Goal: Contribute content: Contribute content

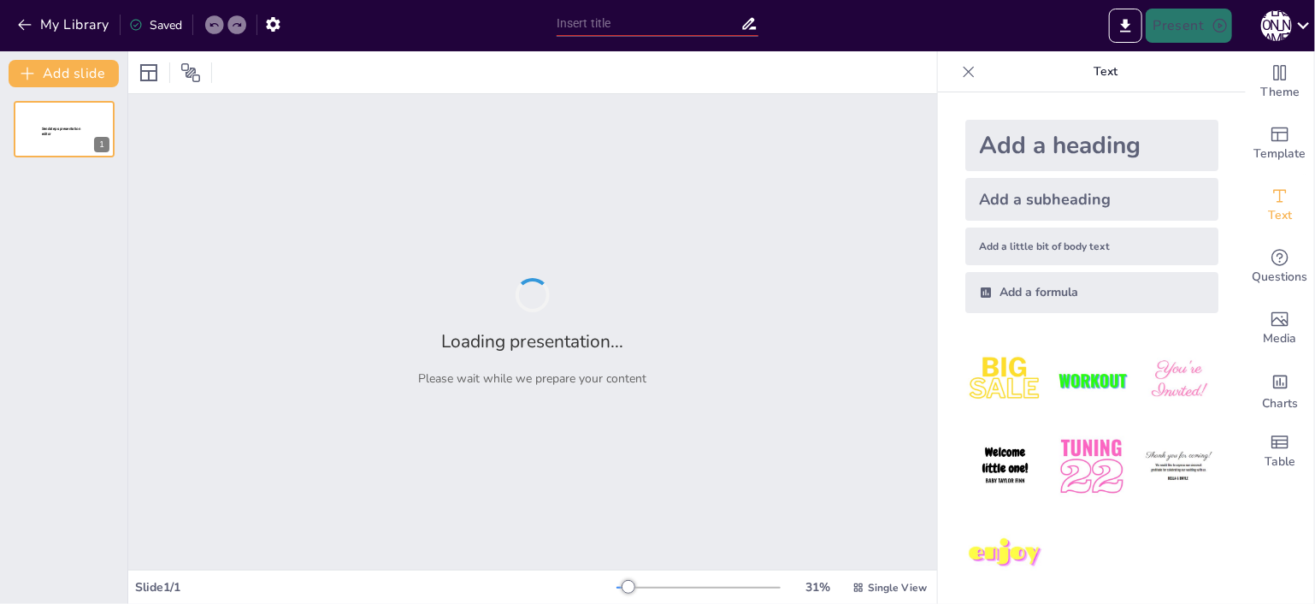
type input "Presenting Case Studies: A Framework for Facts, Assumptions, and Insights"
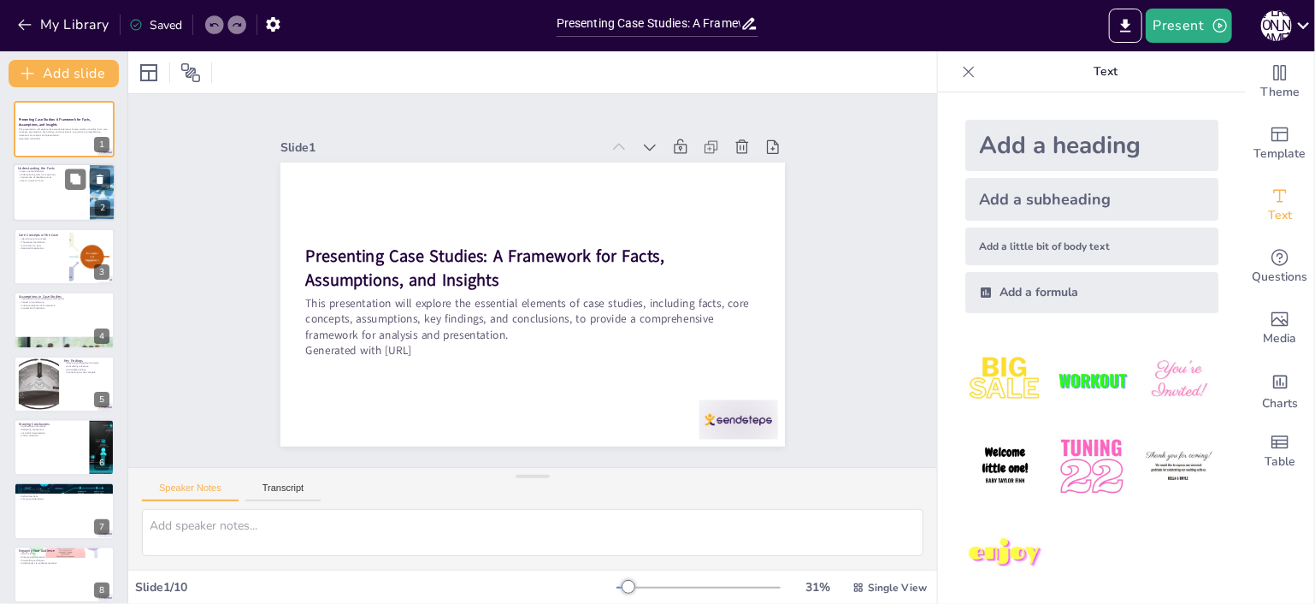
click at [65, 216] on div at bounding box center [64, 193] width 103 height 58
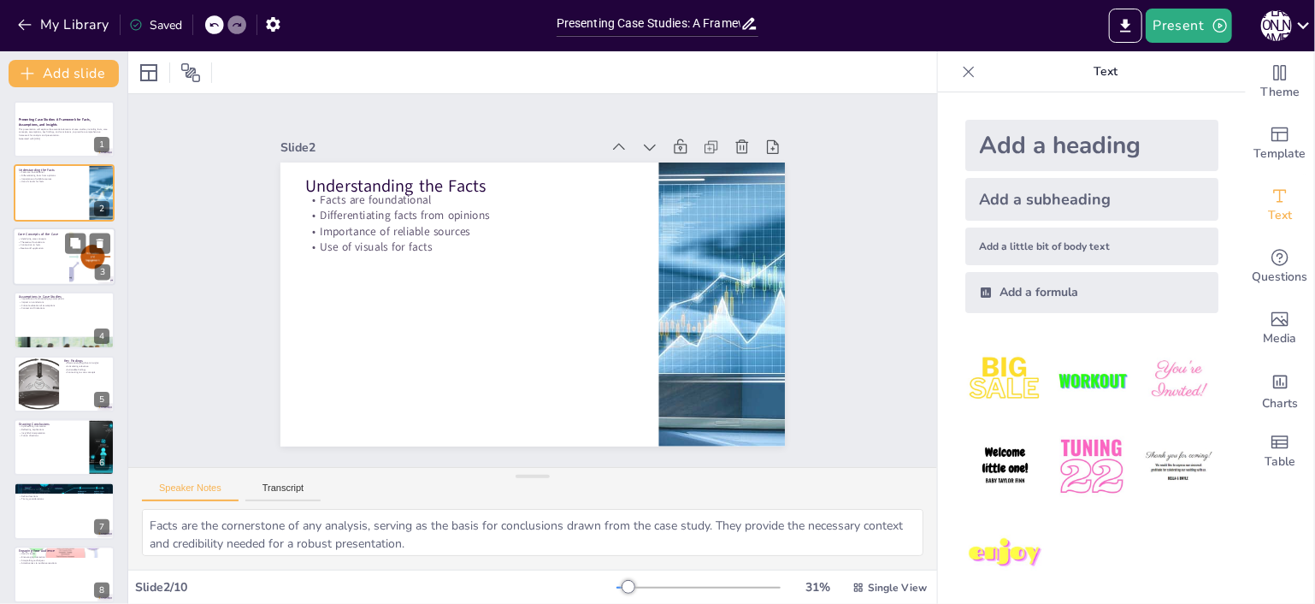
click at [68, 273] on div at bounding box center [90, 256] width 109 height 52
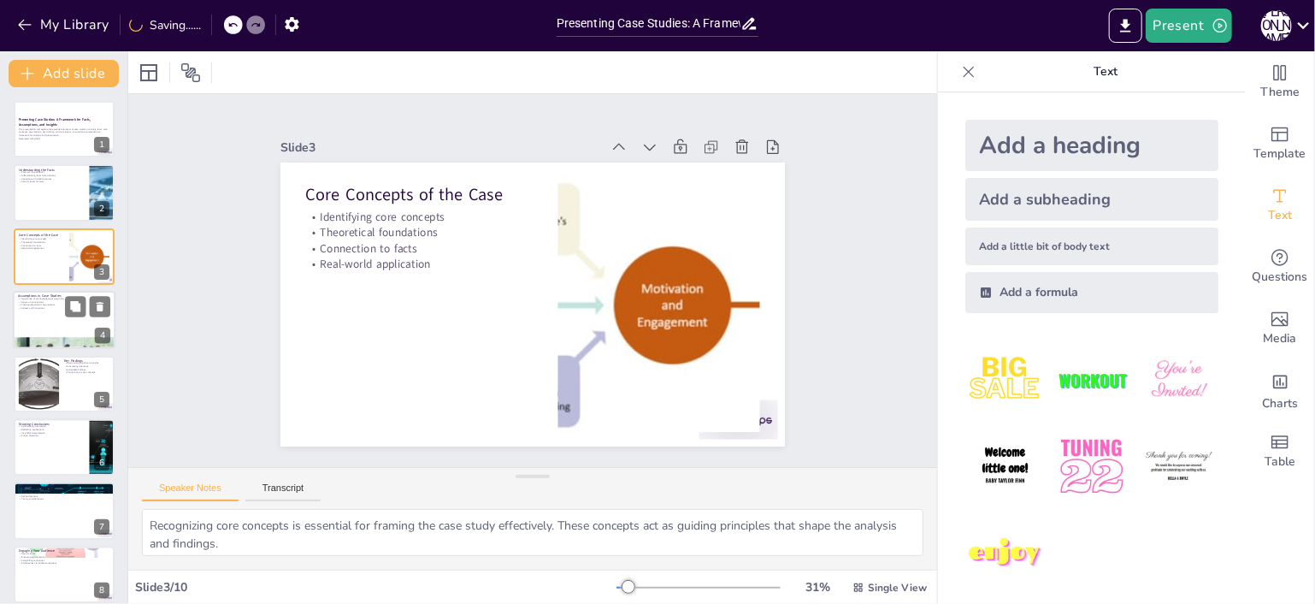
click at [76, 321] on div at bounding box center [64, 320] width 103 height 58
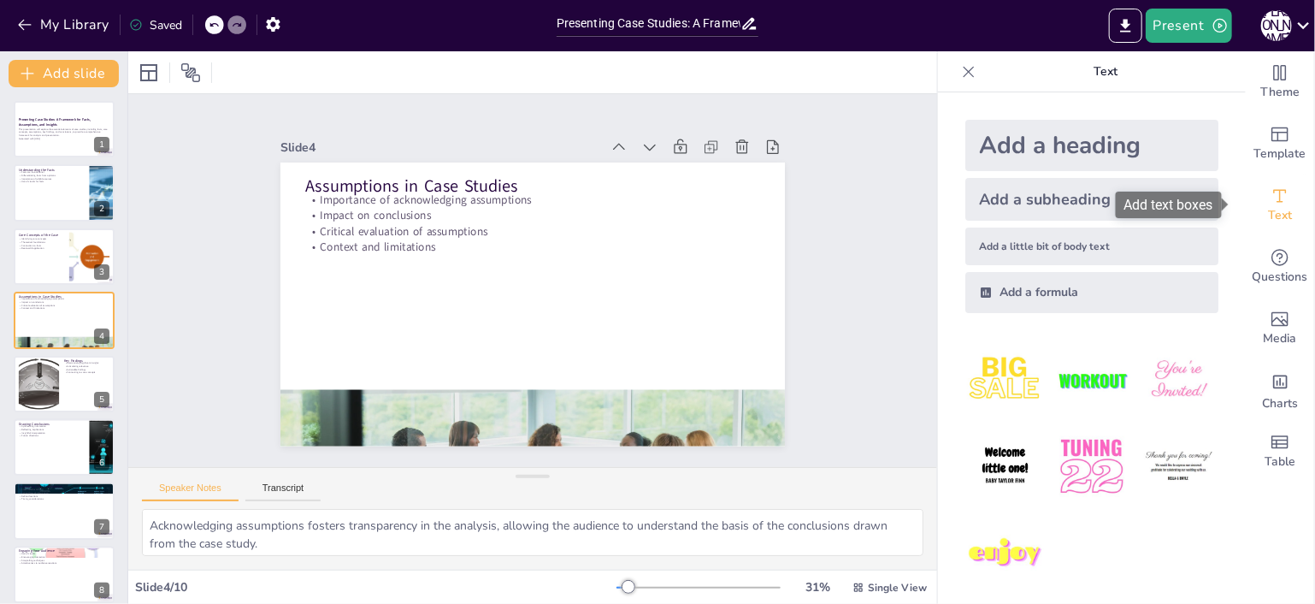
click at [1276, 208] on span "Text" at bounding box center [1280, 215] width 24 height 19
click at [65, 399] on div at bounding box center [64, 384] width 101 height 56
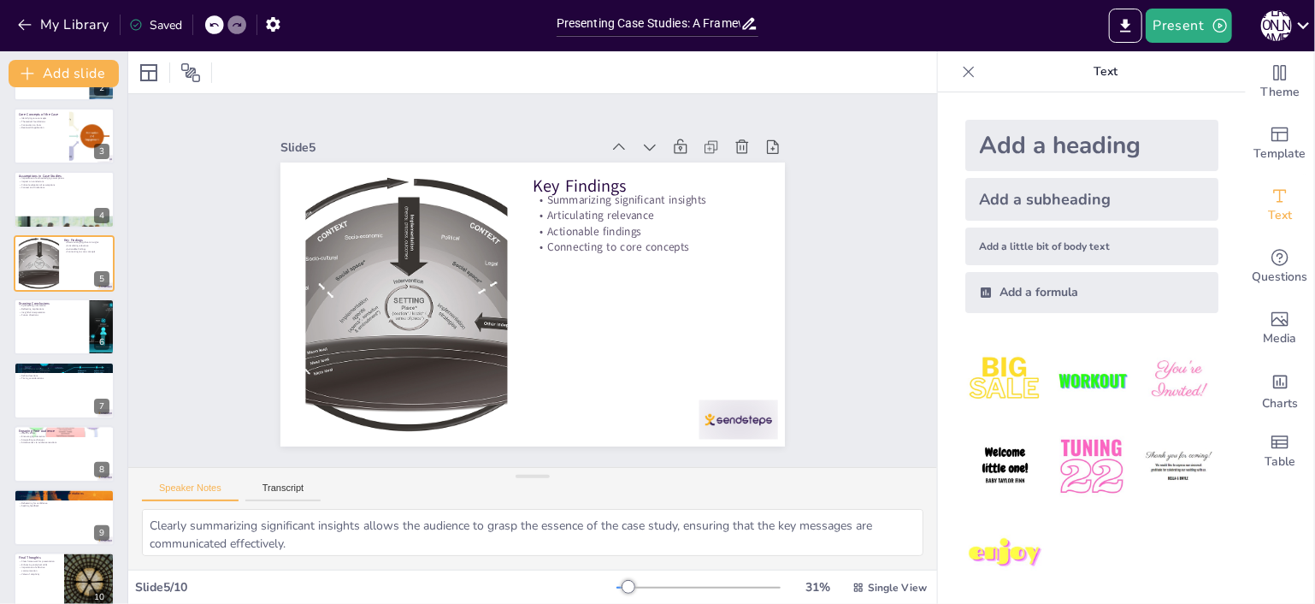
scroll to position [139, 0]
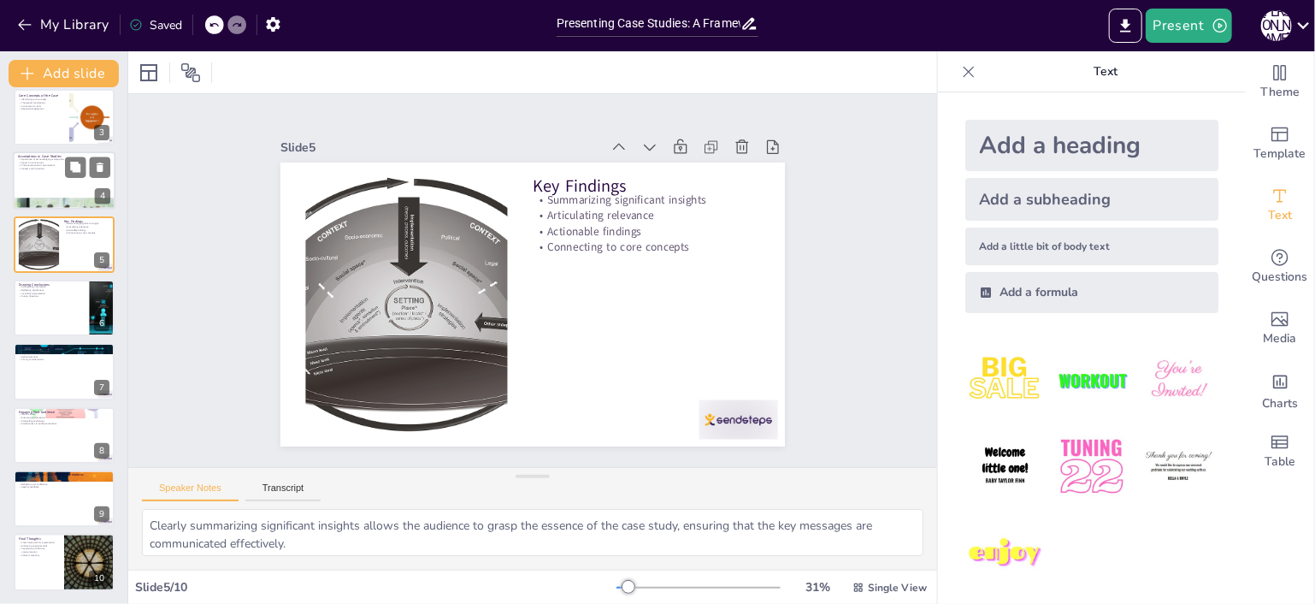
click at [69, 181] on div at bounding box center [64, 180] width 103 height 58
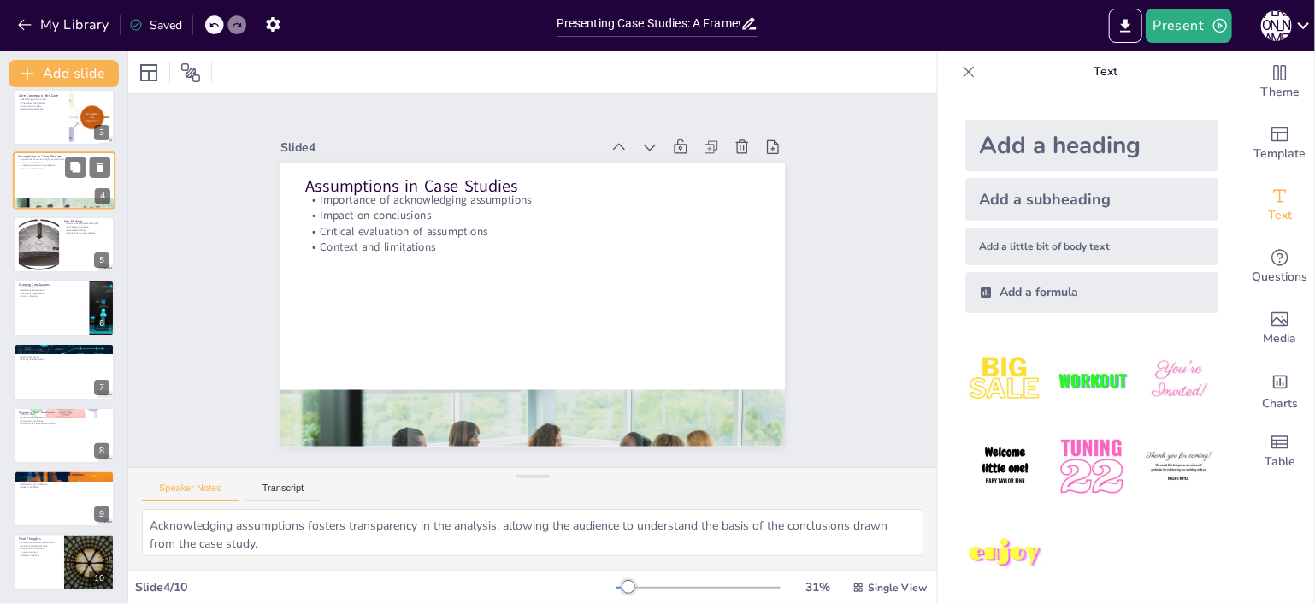
scroll to position [0, 0]
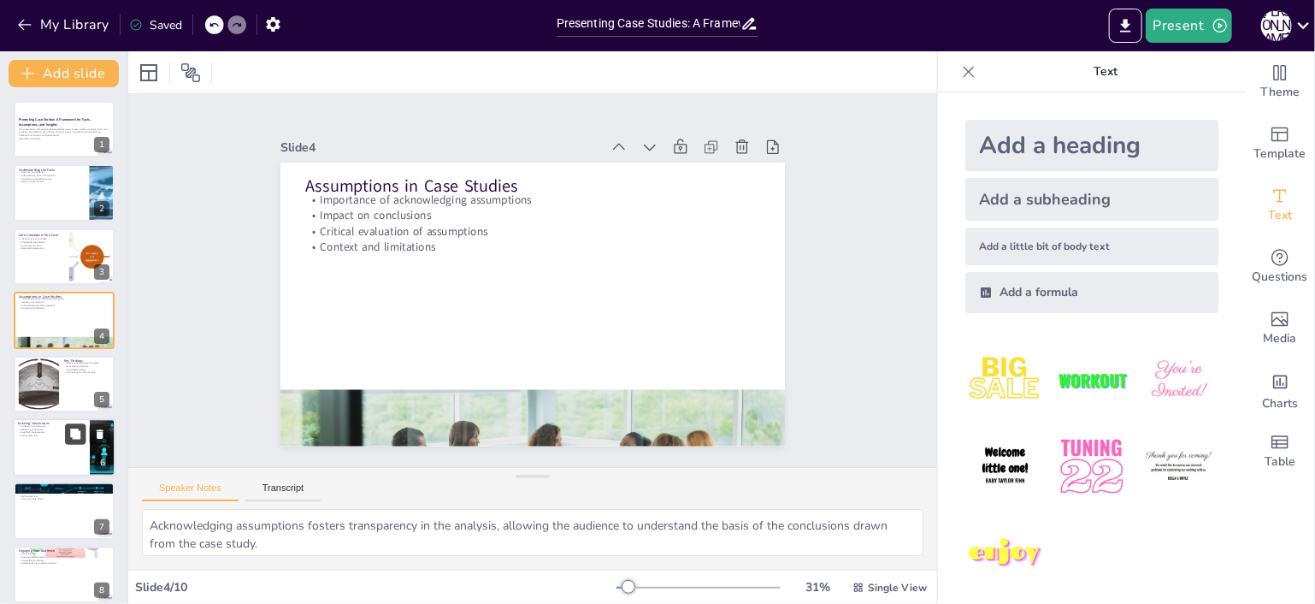
click at [66, 386] on div at bounding box center [64, 384] width 101 height 56
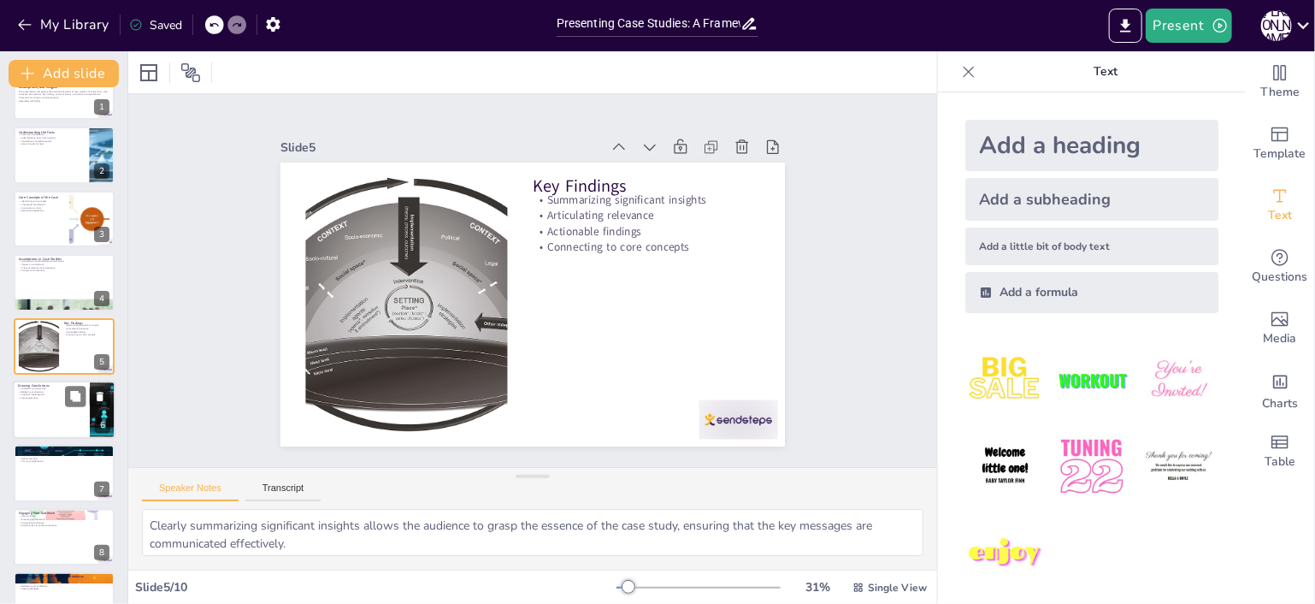
click at [51, 406] on div at bounding box center [64, 409] width 103 height 58
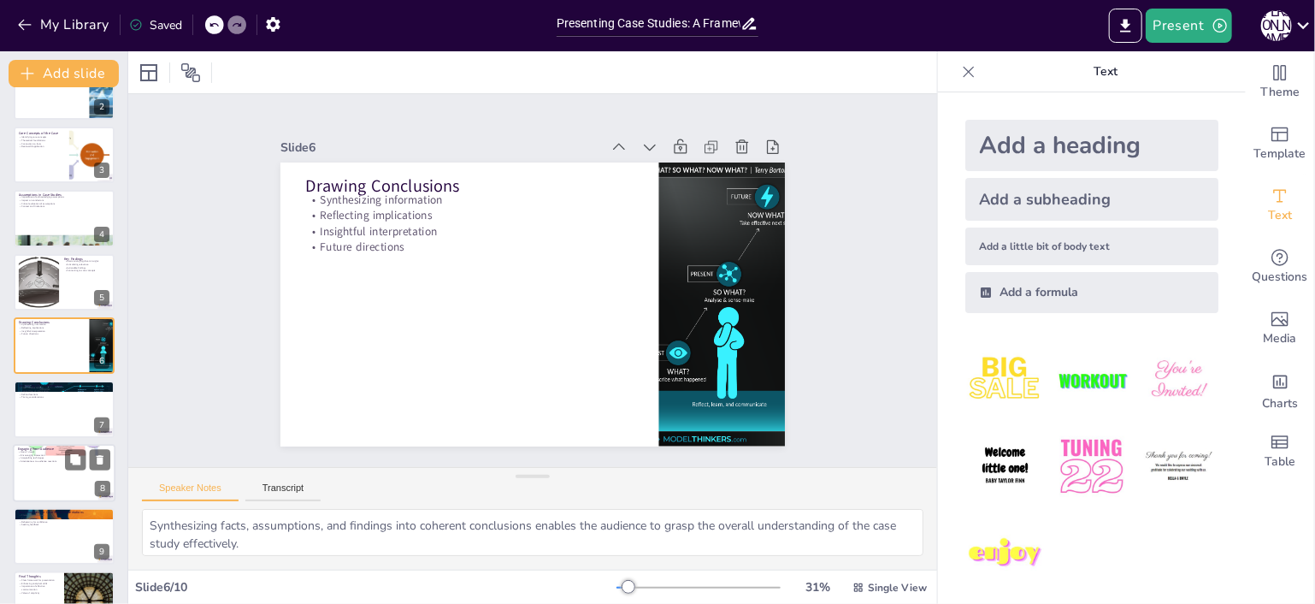
click at [55, 444] on div "Engaging Your Audience Use of visuals Encouraging interaction Storytelling tech…" at bounding box center [64, 473] width 103 height 58
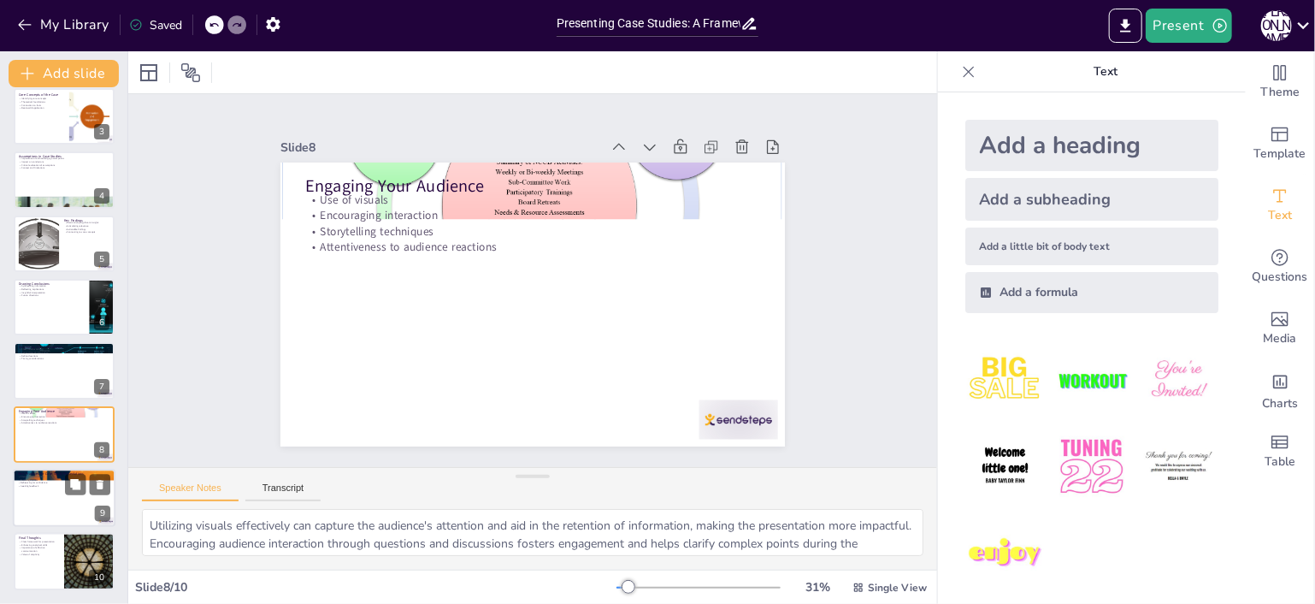
click at [50, 478] on p "Tailoring content" at bounding box center [64, 479] width 92 height 3
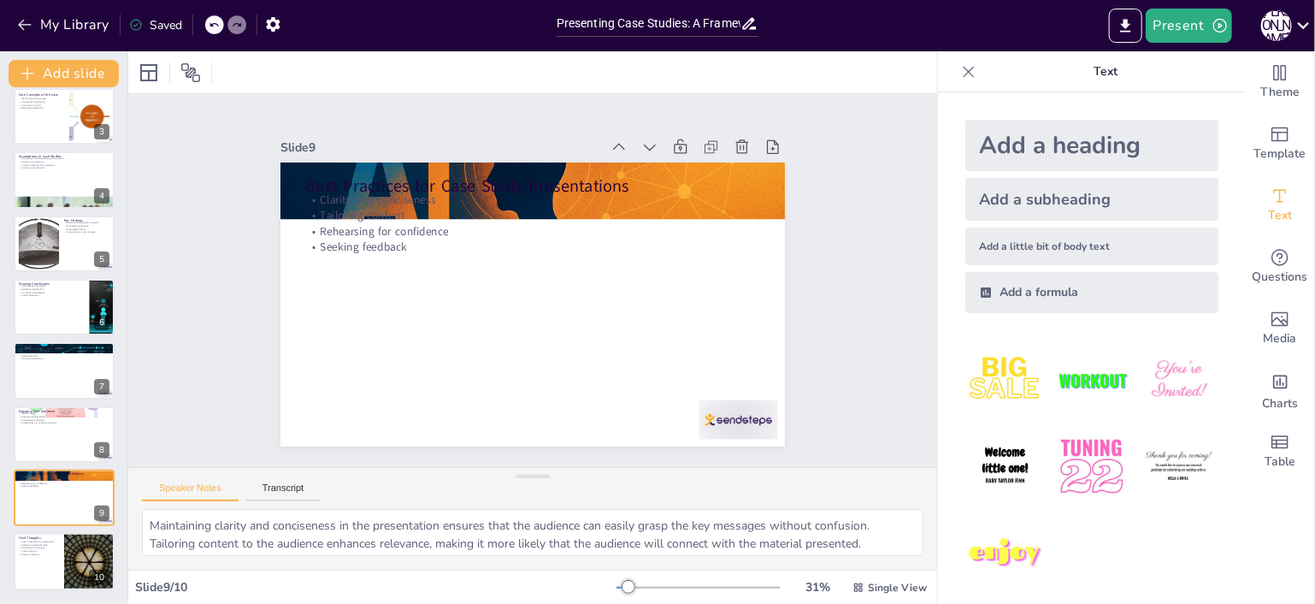
click at [52, 528] on div "Presenting Case Studies: A Framework for Facts, Assumptions, and Insights This …" at bounding box center [63, 275] width 127 height 629
click at [74, 557] on button at bounding box center [75, 548] width 21 height 21
type textarea "Establishing a clear framework for presentations helps in organizing thoughts a…"
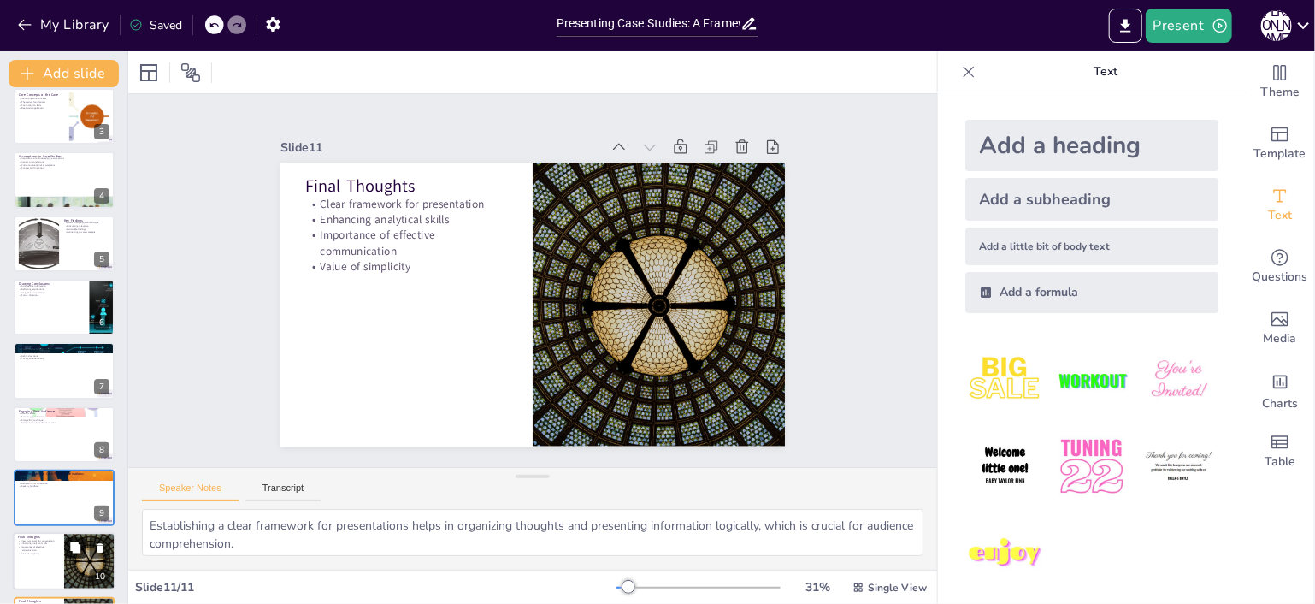
scroll to position [203, 0]
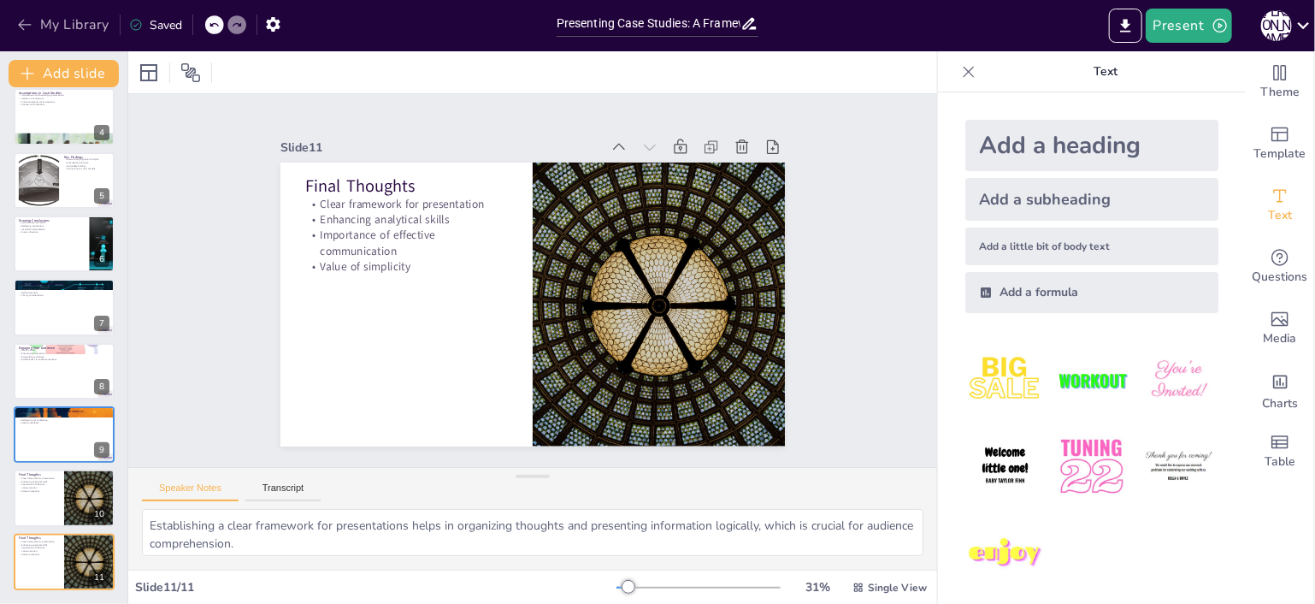
click at [24, 27] on icon "button" at bounding box center [24, 24] width 17 height 17
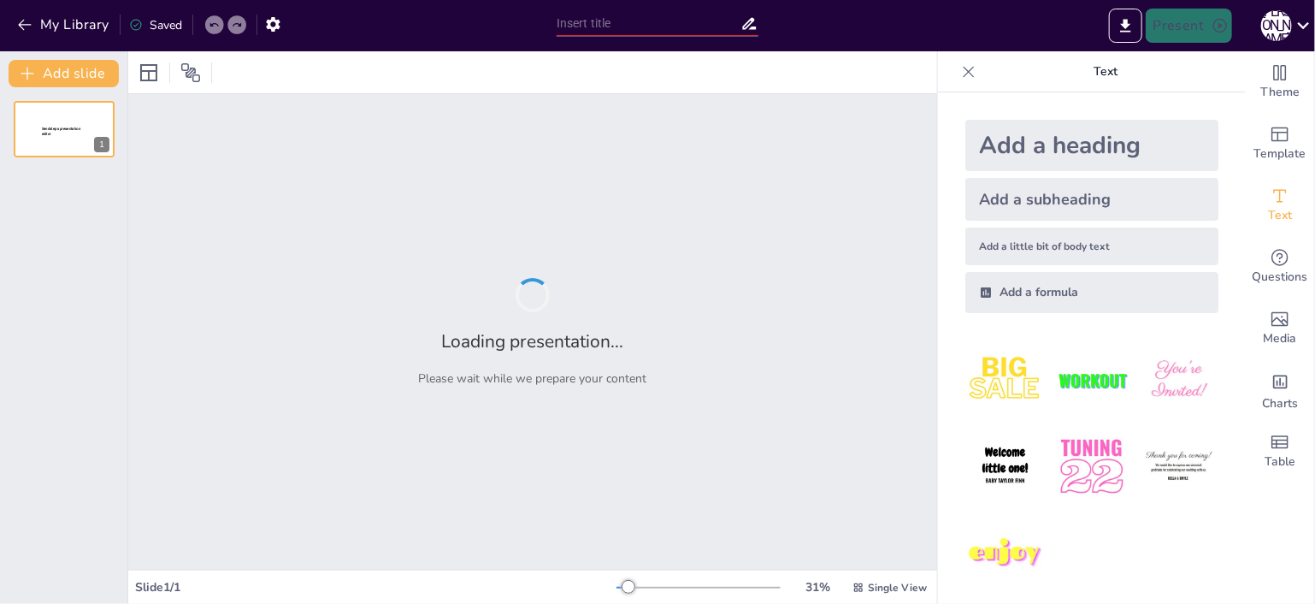
type input "Presenting Case Studies: A Framework for Facts, Assumptions, and Insights"
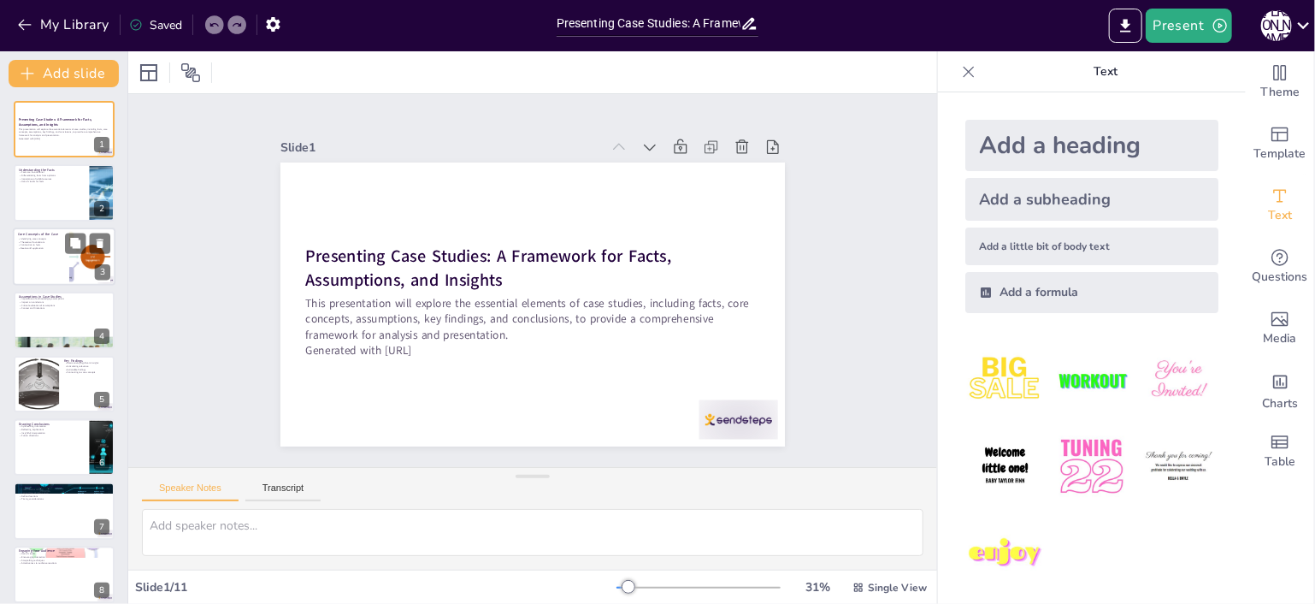
scroll to position [203, 0]
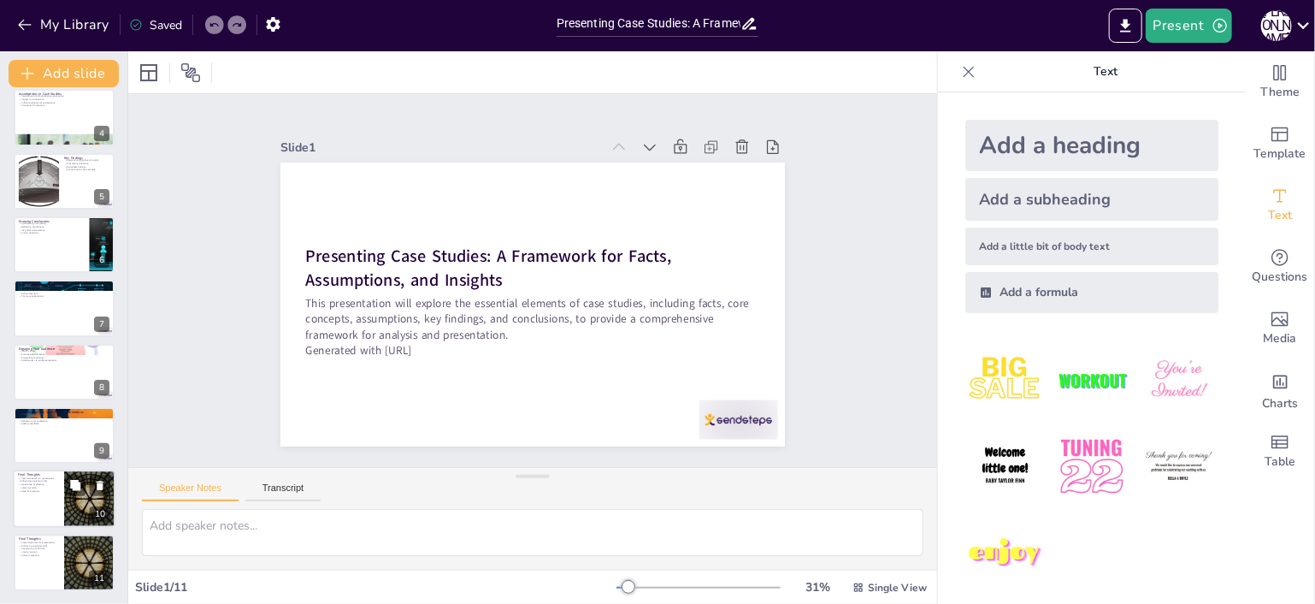
click at [38, 524] on div at bounding box center [64, 499] width 103 height 58
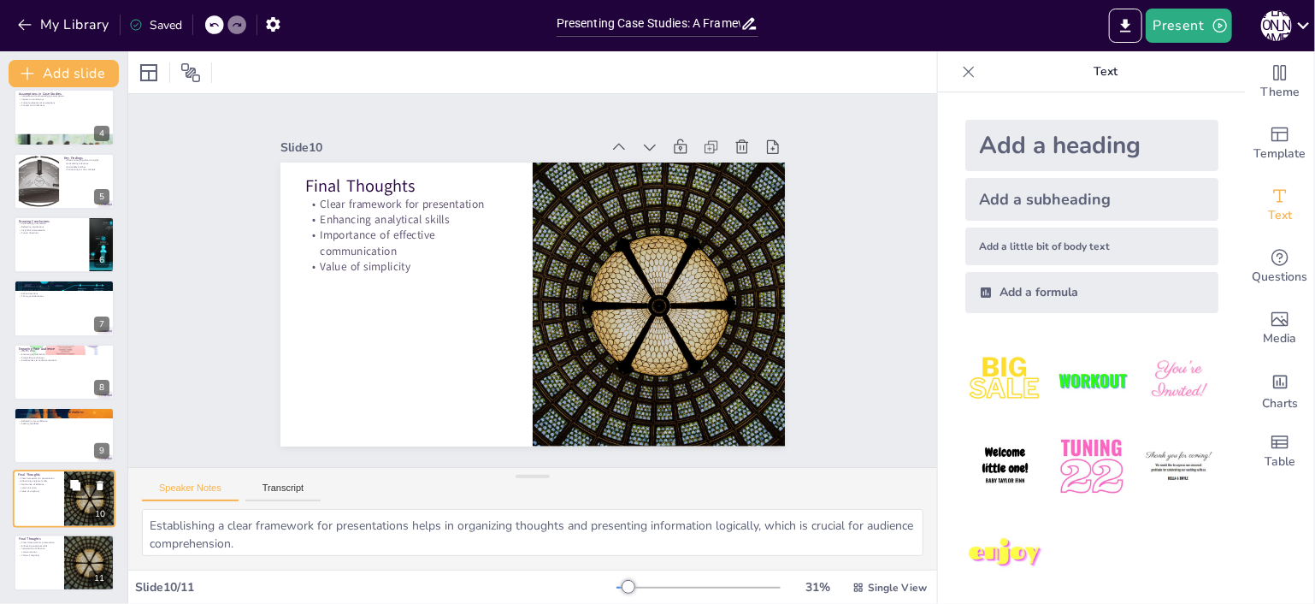
type textarea "Establishing a clear framework for presentations helps in organizing thoughts a…"
click at [25, 564] on div at bounding box center [64, 562] width 103 height 58
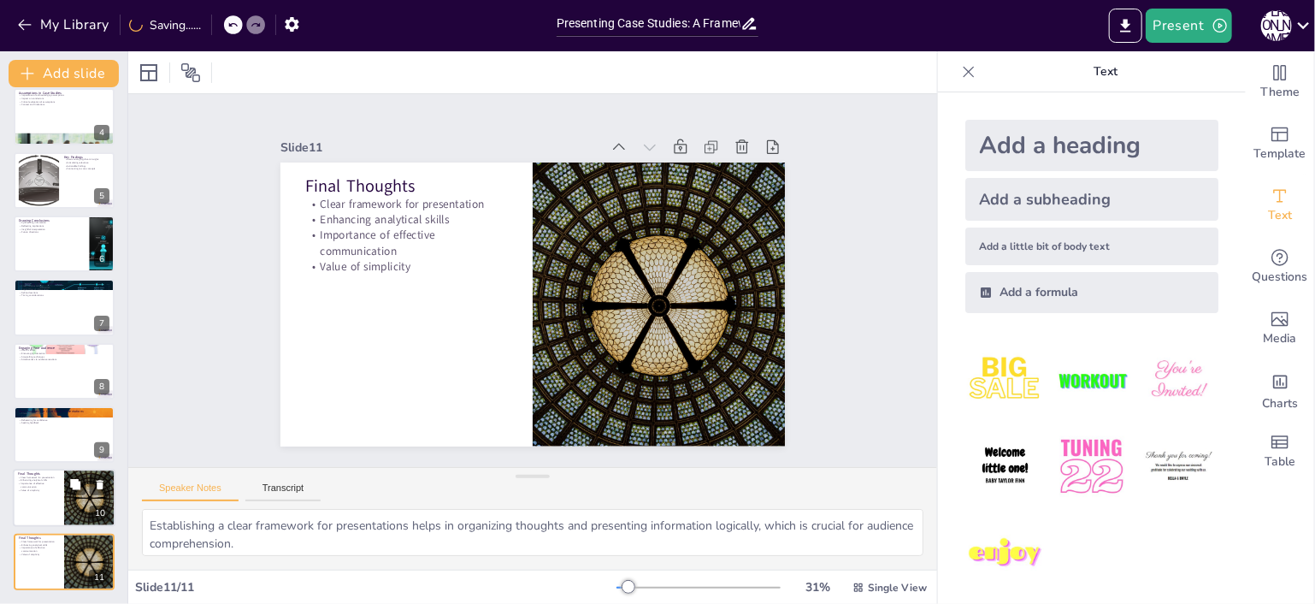
click at [44, 503] on div at bounding box center [64, 498] width 103 height 58
click at [42, 537] on p "Final Thoughts" at bounding box center [38, 537] width 41 height 5
click at [739, 135] on div at bounding box center [742, 147] width 24 height 24
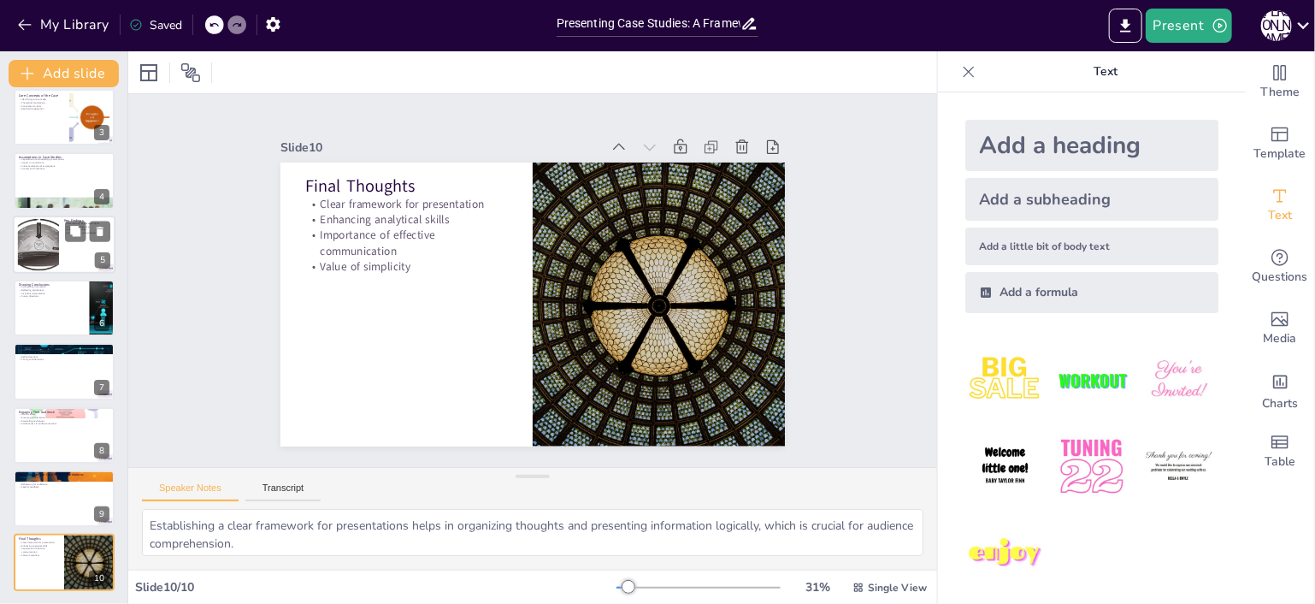
scroll to position [0, 0]
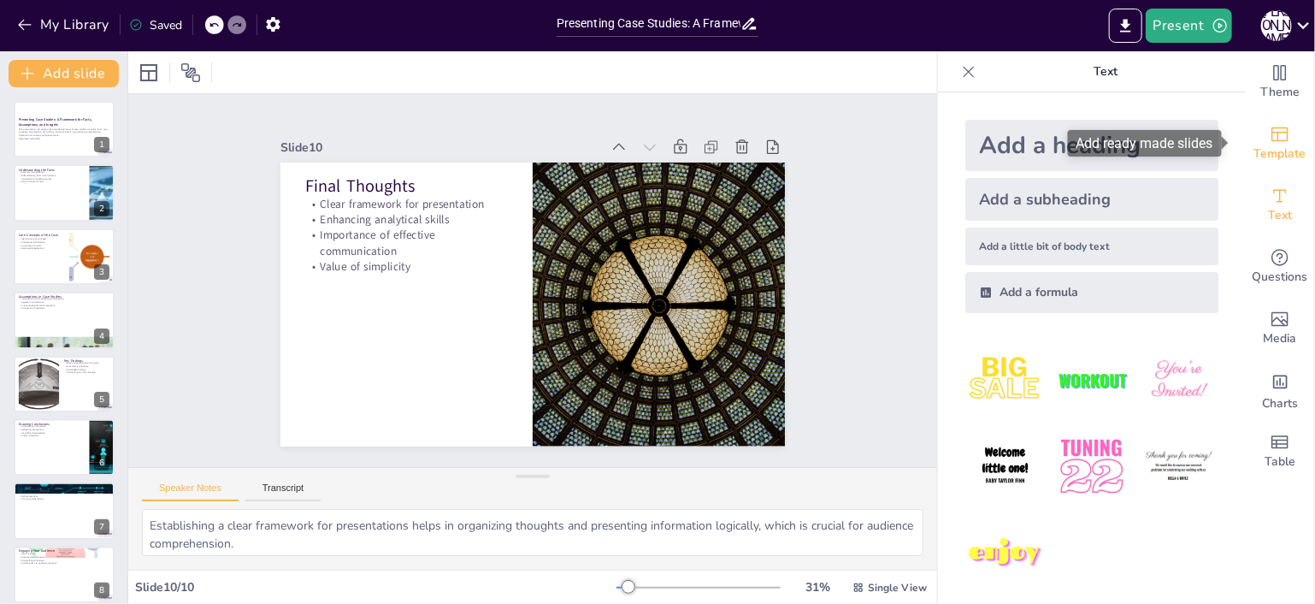
click at [1284, 163] on span "Template" at bounding box center [1280, 153] width 52 height 19
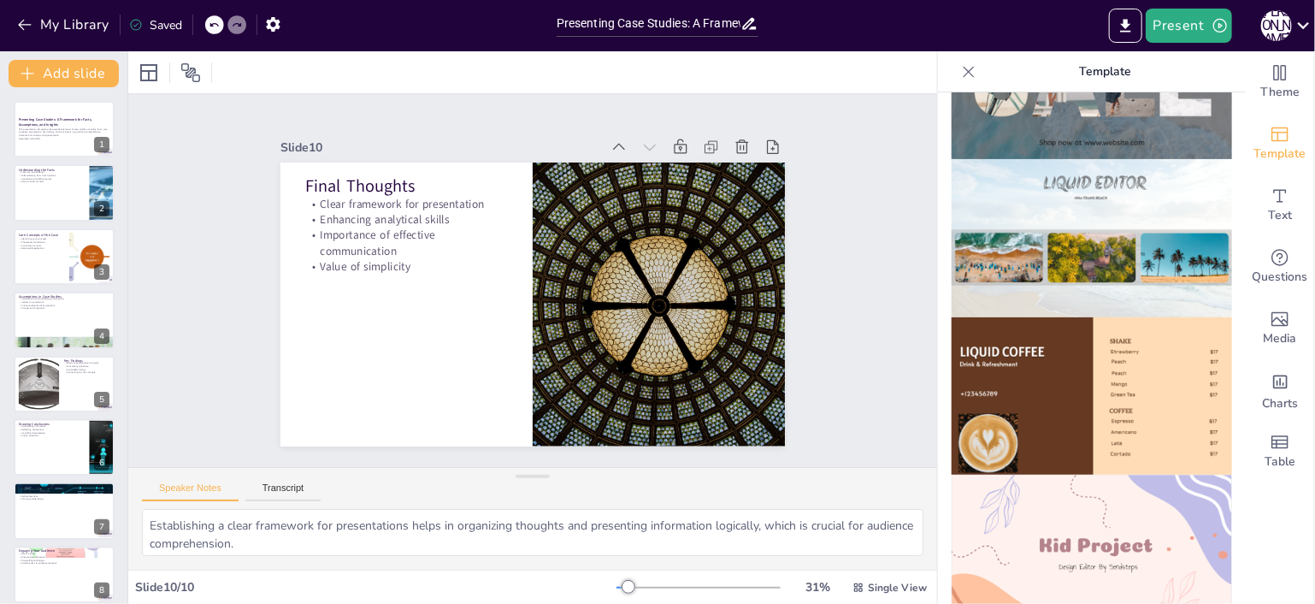
scroll to position [1343, 0]
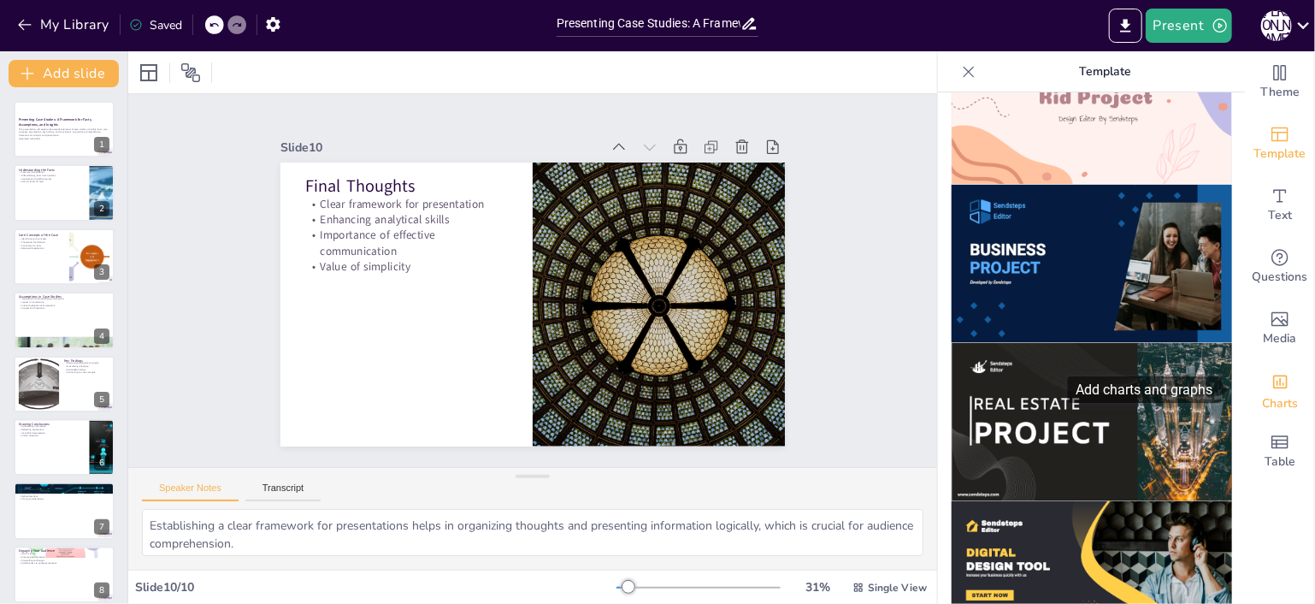
click at [1271, 391] on div "Add charts and graphs" at bounding box center [1280, 380] width 18 height 27
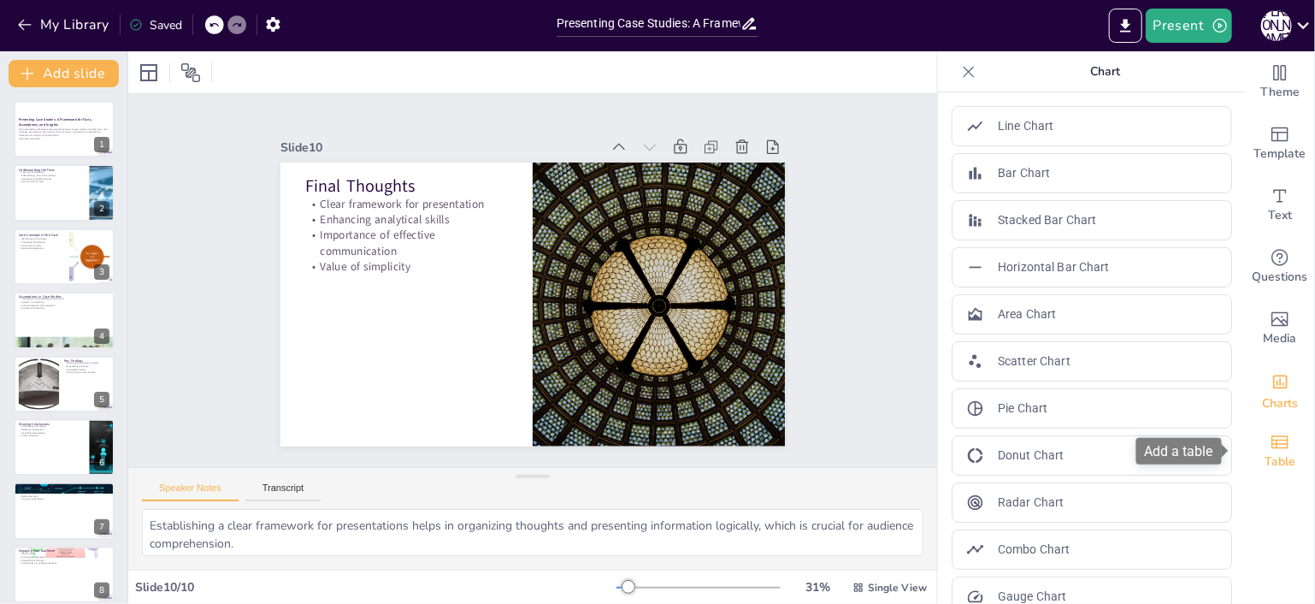
click at [1269, 445] on icon "Add a table" at bounding box center [1279, 442] width 21 height 21
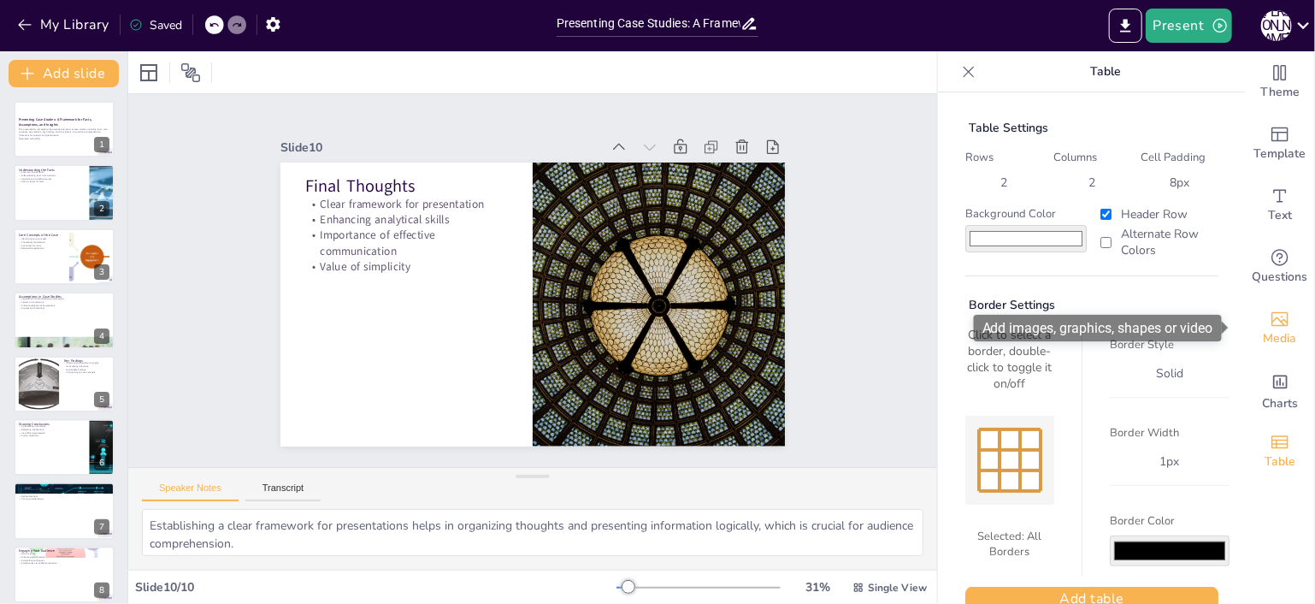
click at [1269, 315] on icon "Add images, graphics, shapes or video" at bounding box center [1279, 319] width 21 height 21
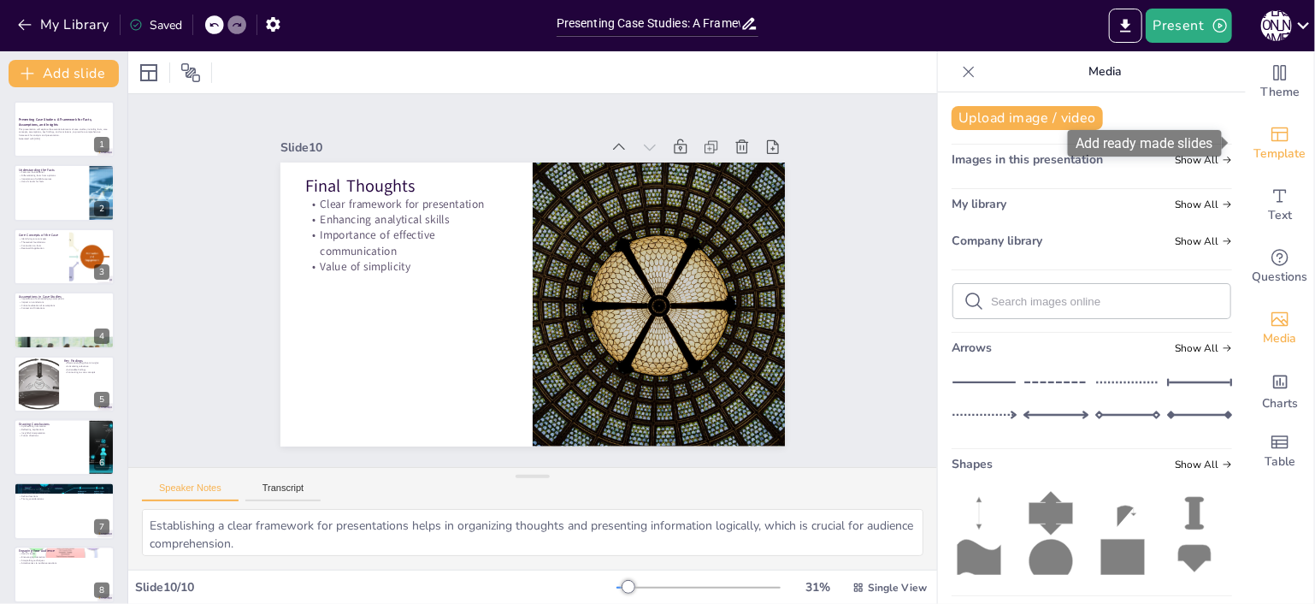
click at [1269, 136] on icon "Add ready made slides" at bounding box center [1279, 134] width 21 height 21
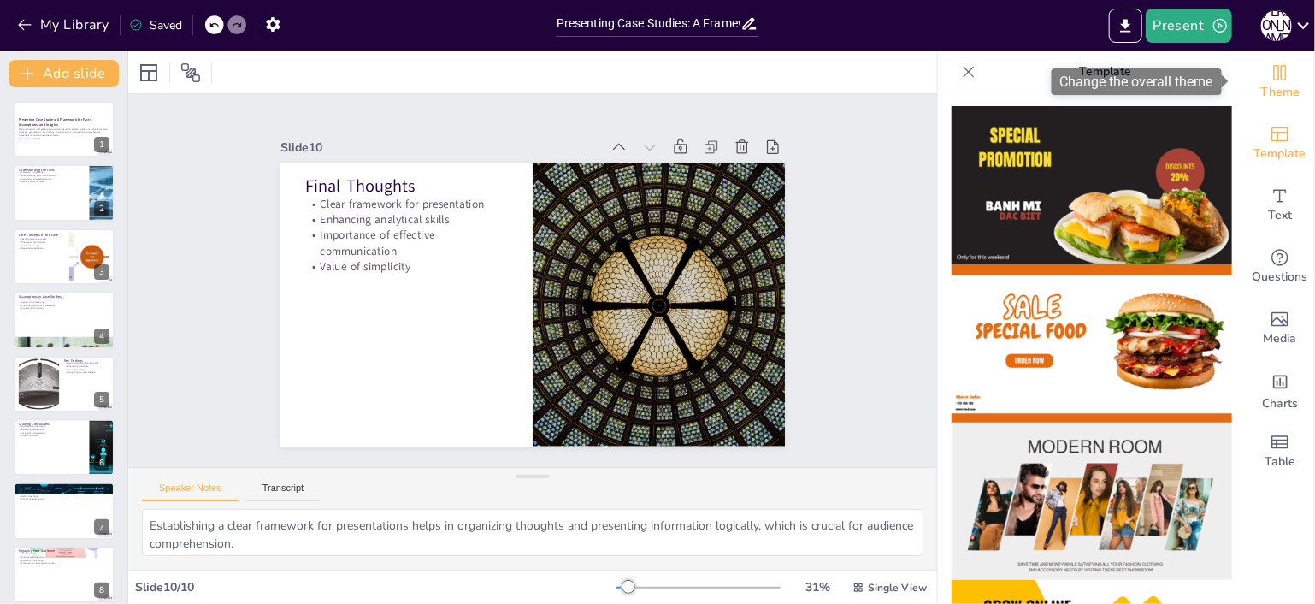
click at [1285, 79] on div "Theme" at bounding box center [1280, 82] width 68 height 62
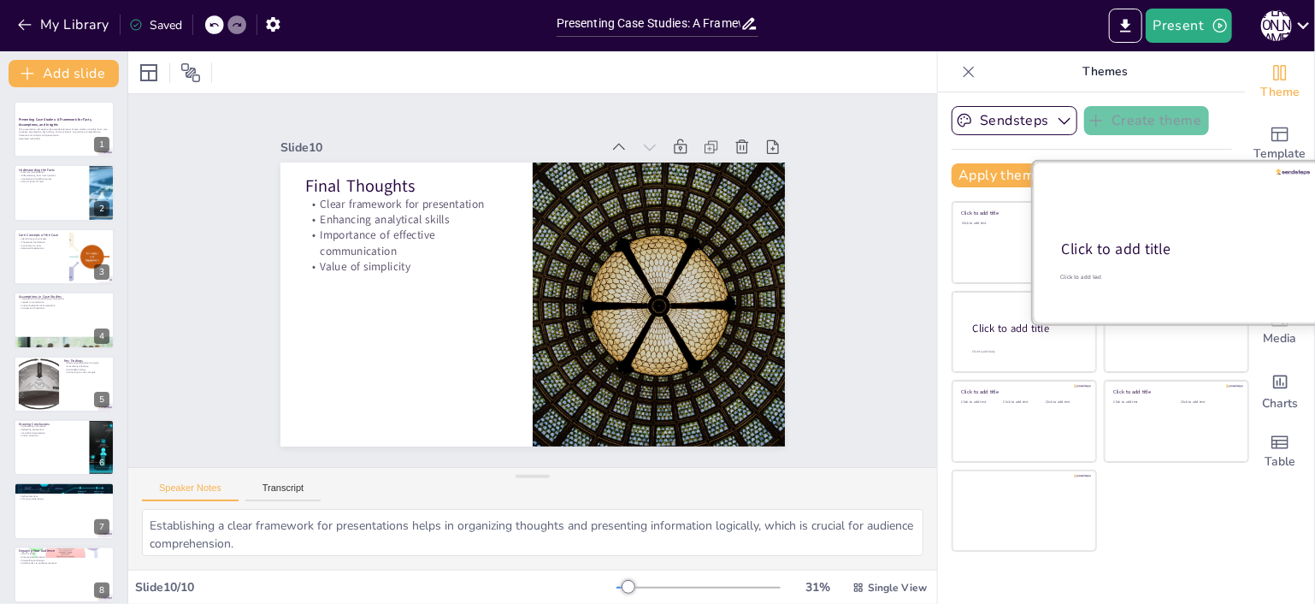
click at [1185, 228] on div at bounding box center [1176, 243] width 287 height 162
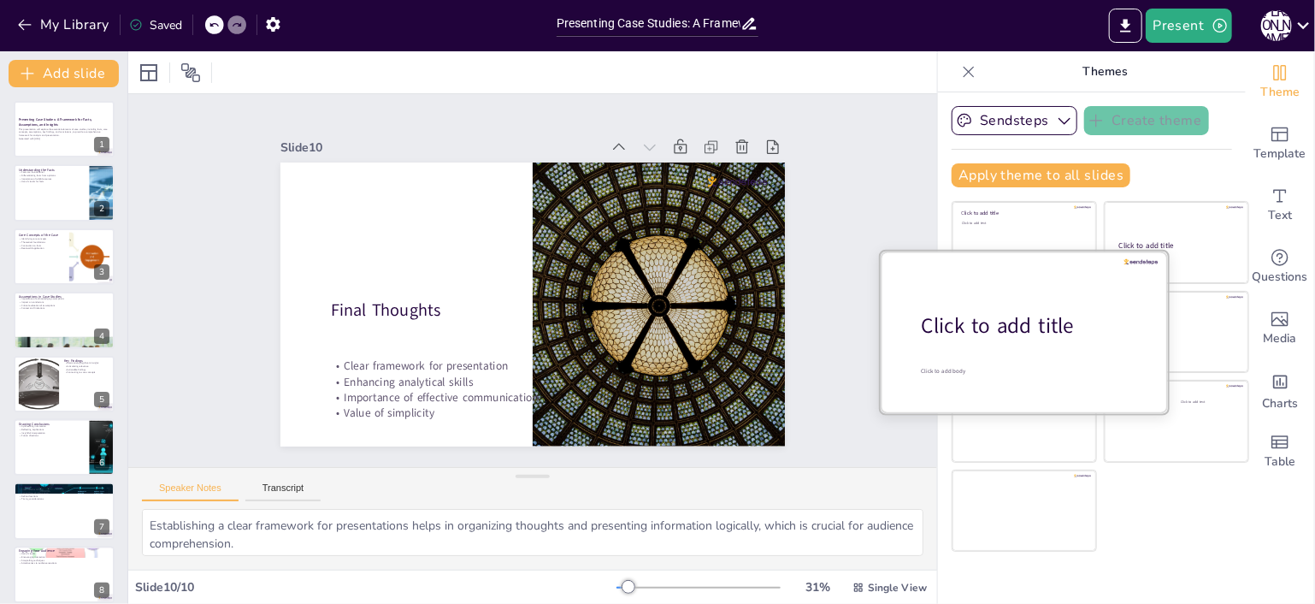
click at [1036, 331] on div "Click to add title" at bounding box center [1031, 325] width 218 height 29
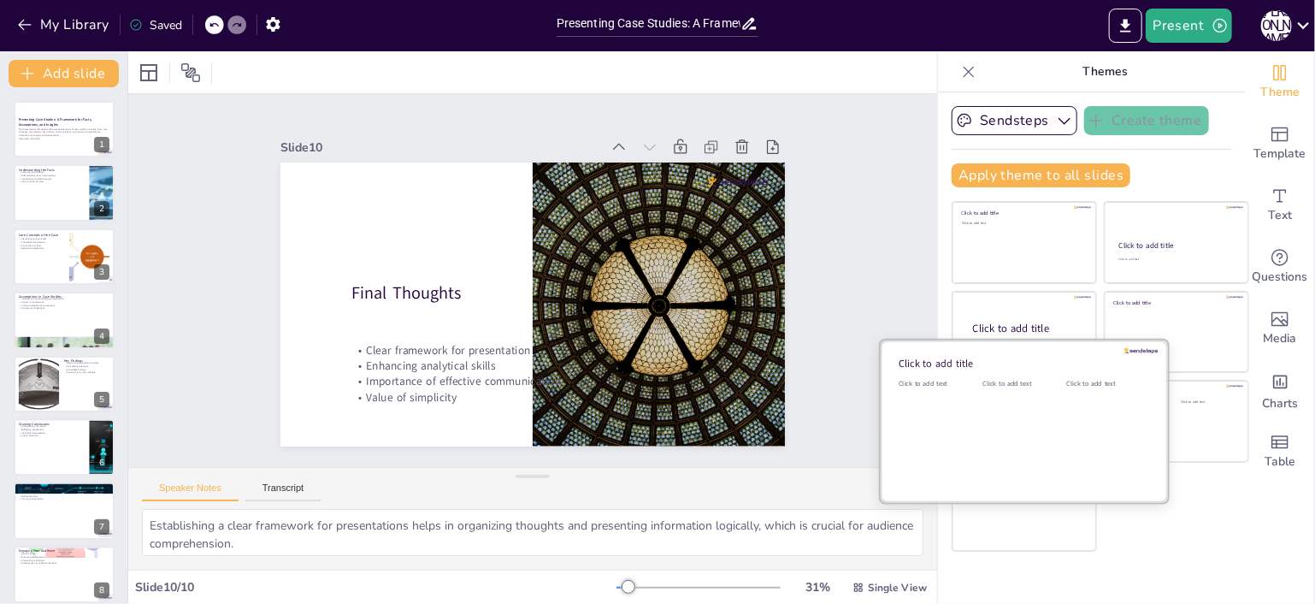
click at [1043, 427] on div "Click to add text" at bounding box center [1020, 432] width 77 height 106
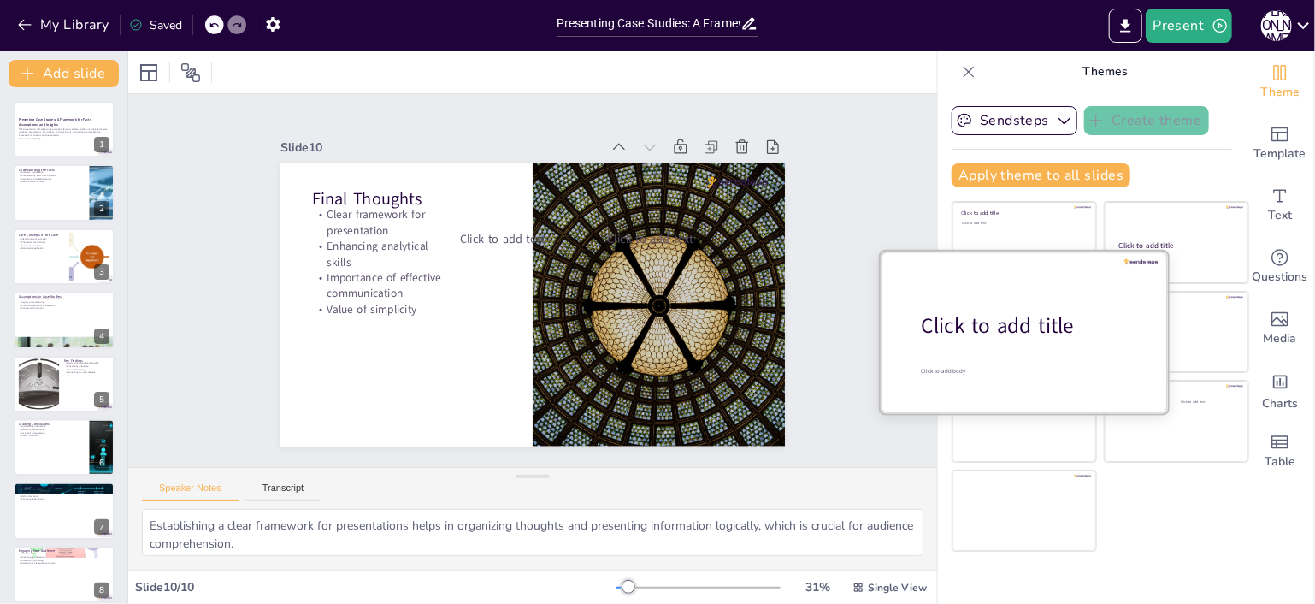
click at [1004, 317] on div "Click to add title" at bounding box center [1031, 325] width 218 height 29
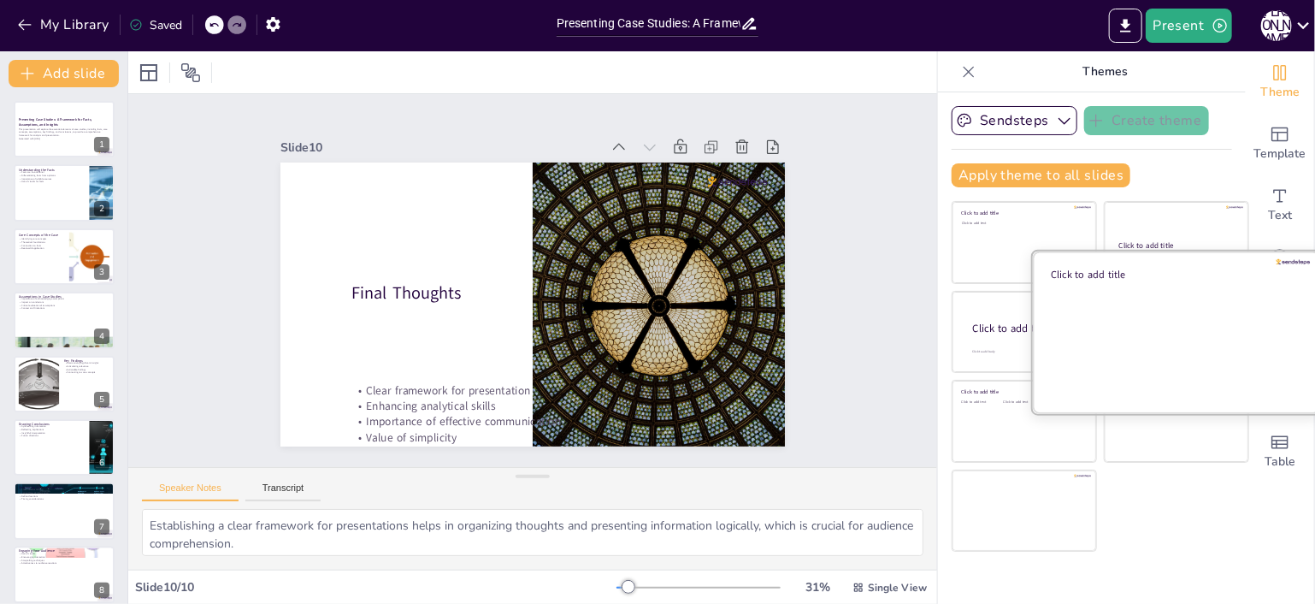
click at [1135, 324] on div at bounding box center [1176, 331] width 287 height 162
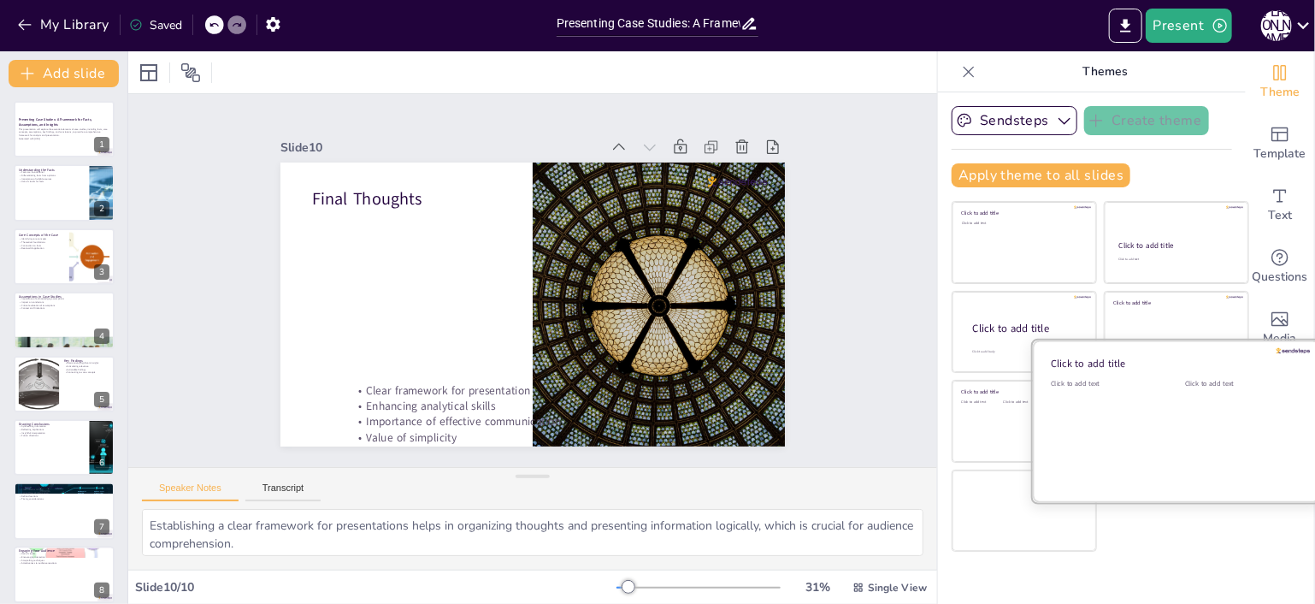
click at [1137, 433] on div "Click to add text" at bounding box center [1105, 432] width 109 height 106
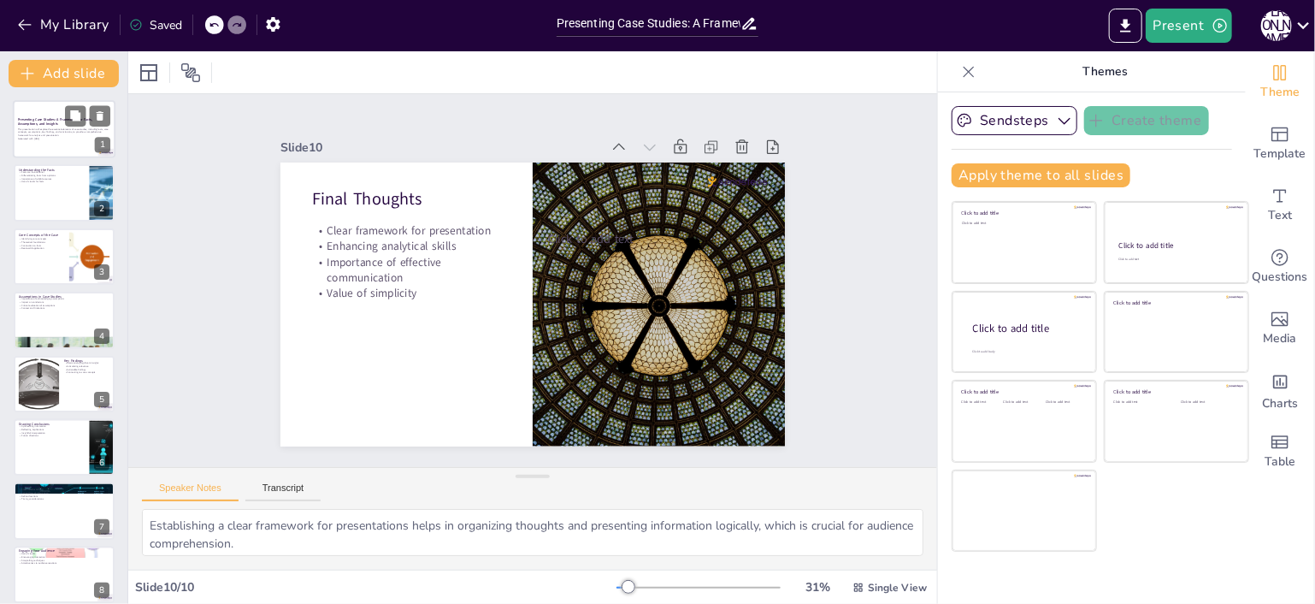
click at [52, 139] on p "Generated with [URL]" at bounding box center [64, 138] width 92 height 3
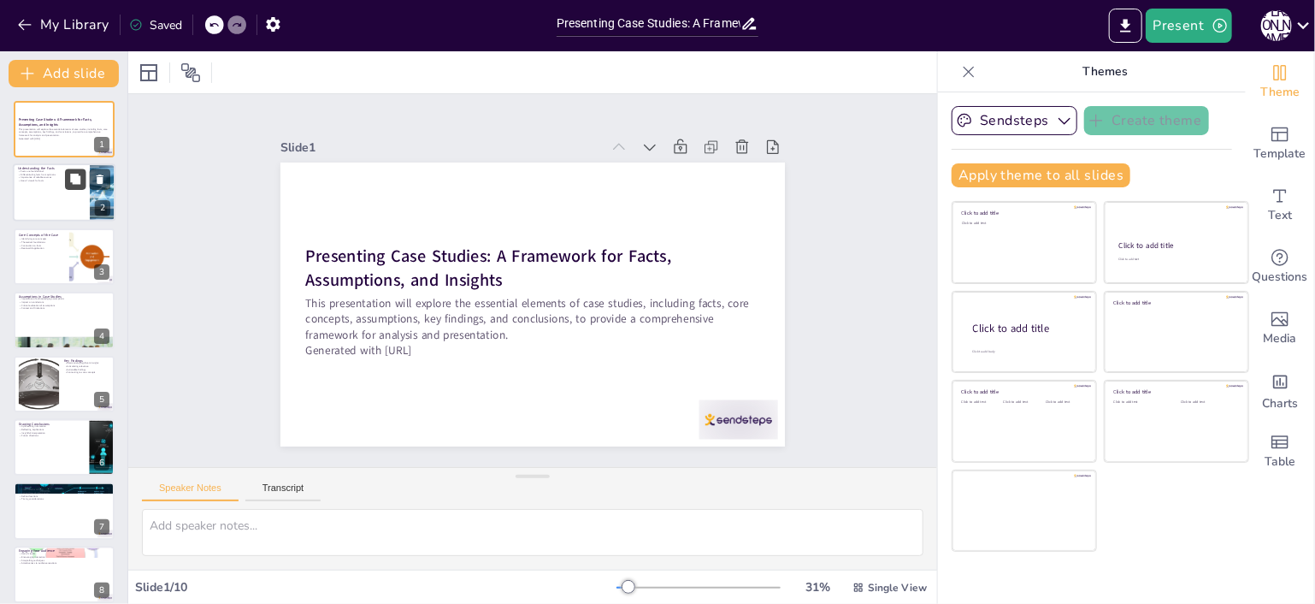
click at [69, 183] on icon at bounding box center [75, 180] width 12 height 12
type textarea "Facts are the cornerstone of any analysis, serving as the basis for conclusions…"
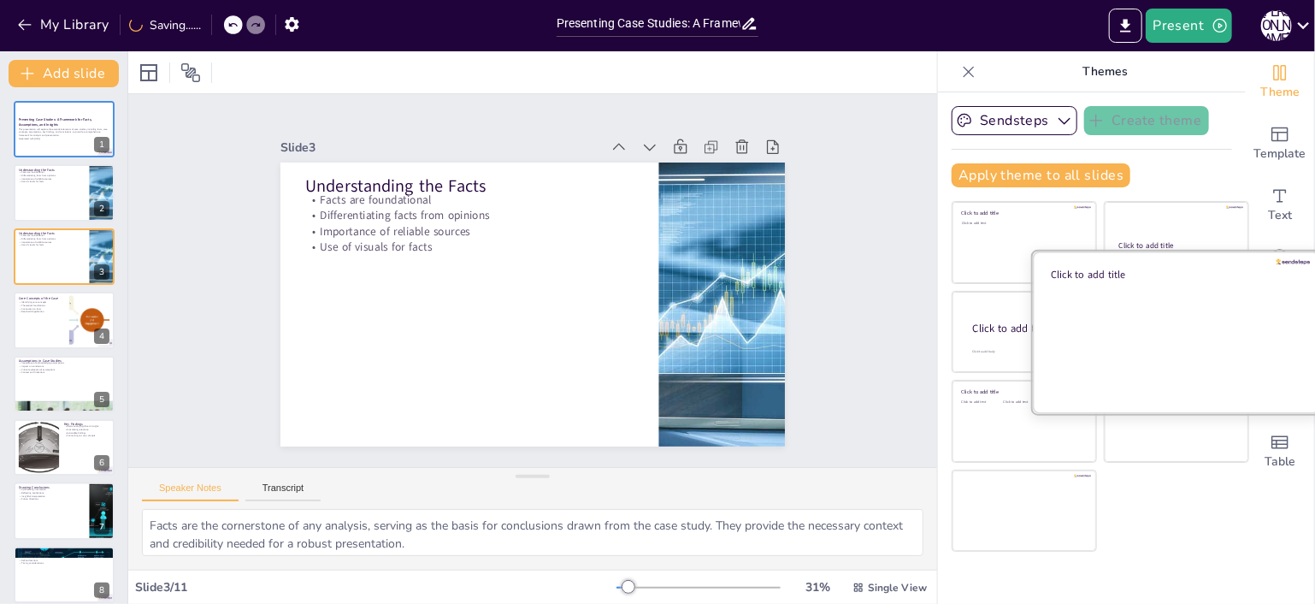
click at [1144, 318] on div at bounding box center [1176, 331] width 287 height 162
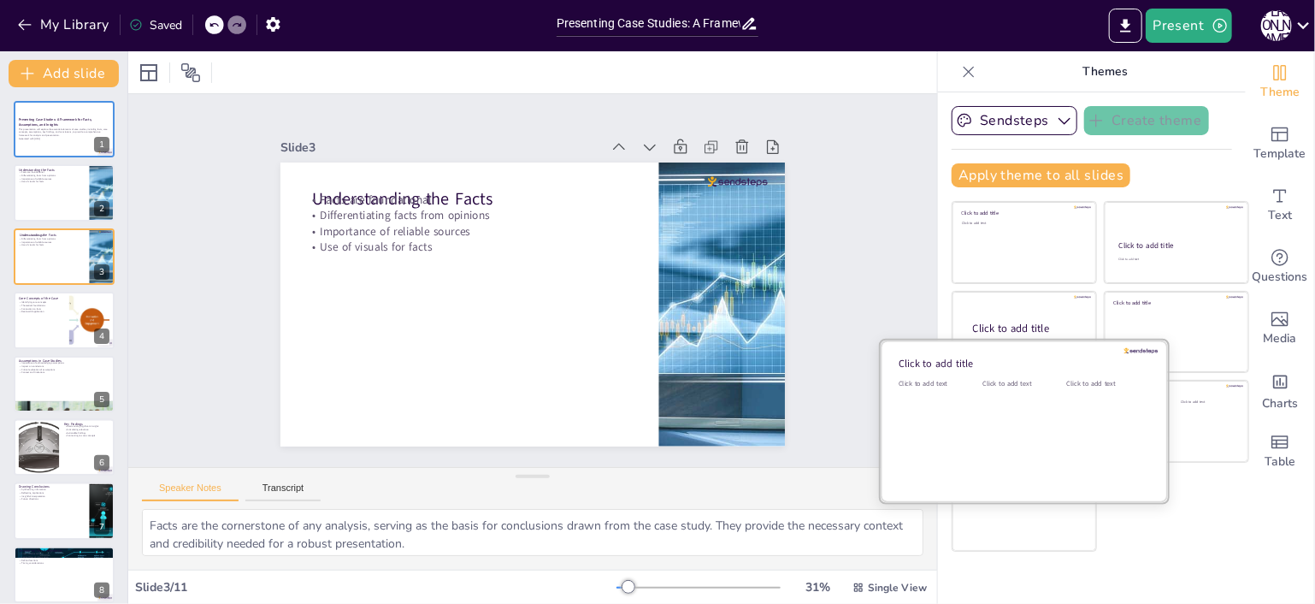
click at [1015, 409] on div "Click to add text" at bounding box center [1020, 432] width 77 height 106
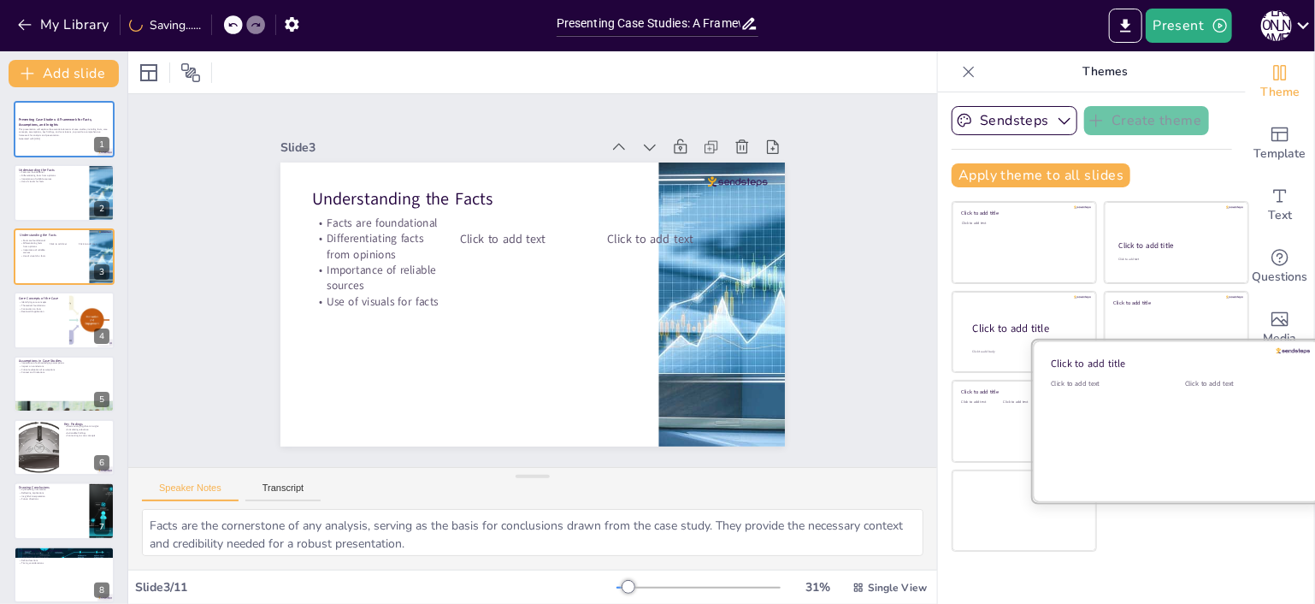
click at [1194, 417] on div "Click to add text" at bounding box center [1239, 432] width 109 height 106
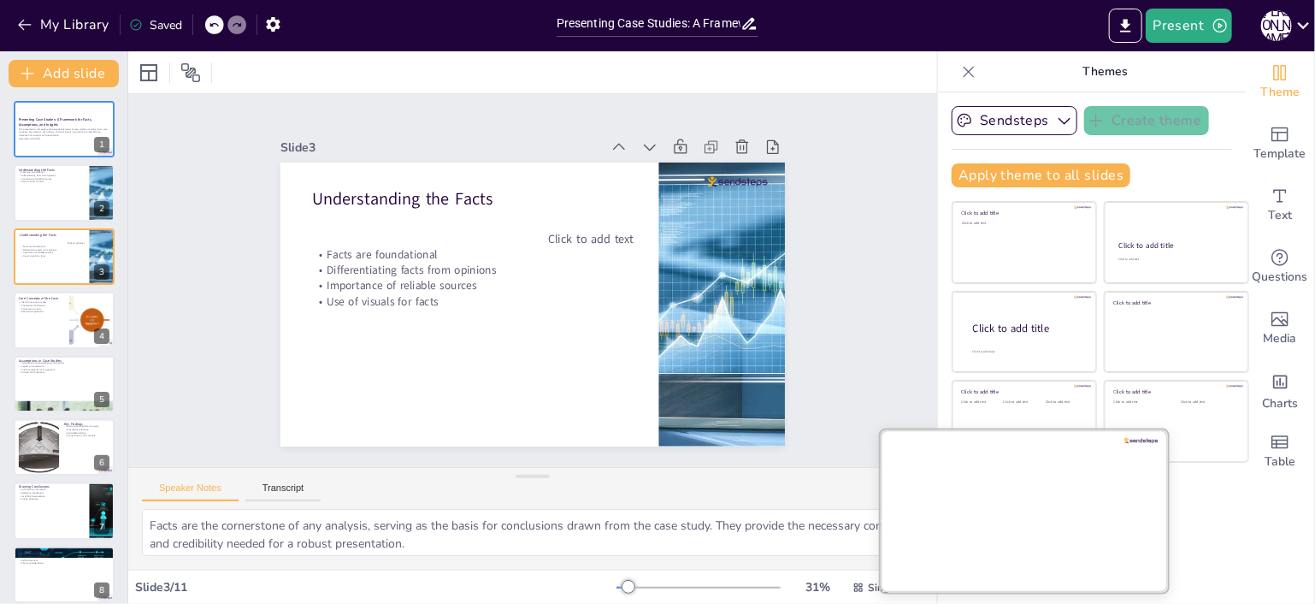
click at [998, 505] on div at bounding box center [1024, 510] width 287 height 162
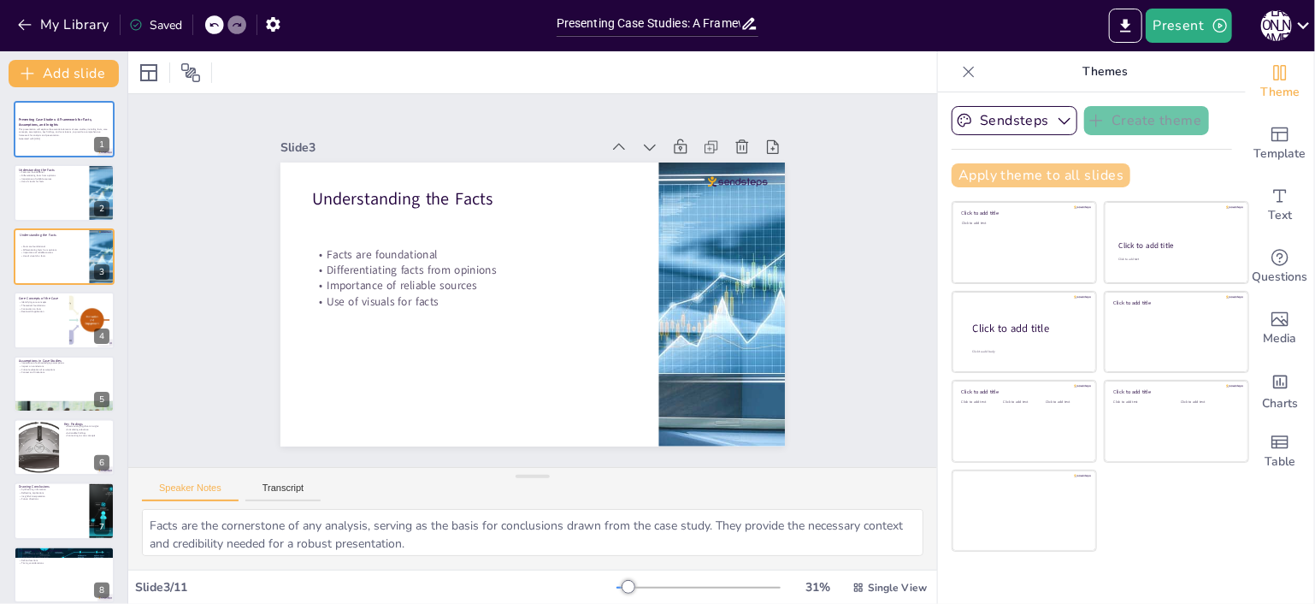
click at [1057, 180] on button "Apply theme to all slides" at bounding box center [1040, 175] width 179 height 24
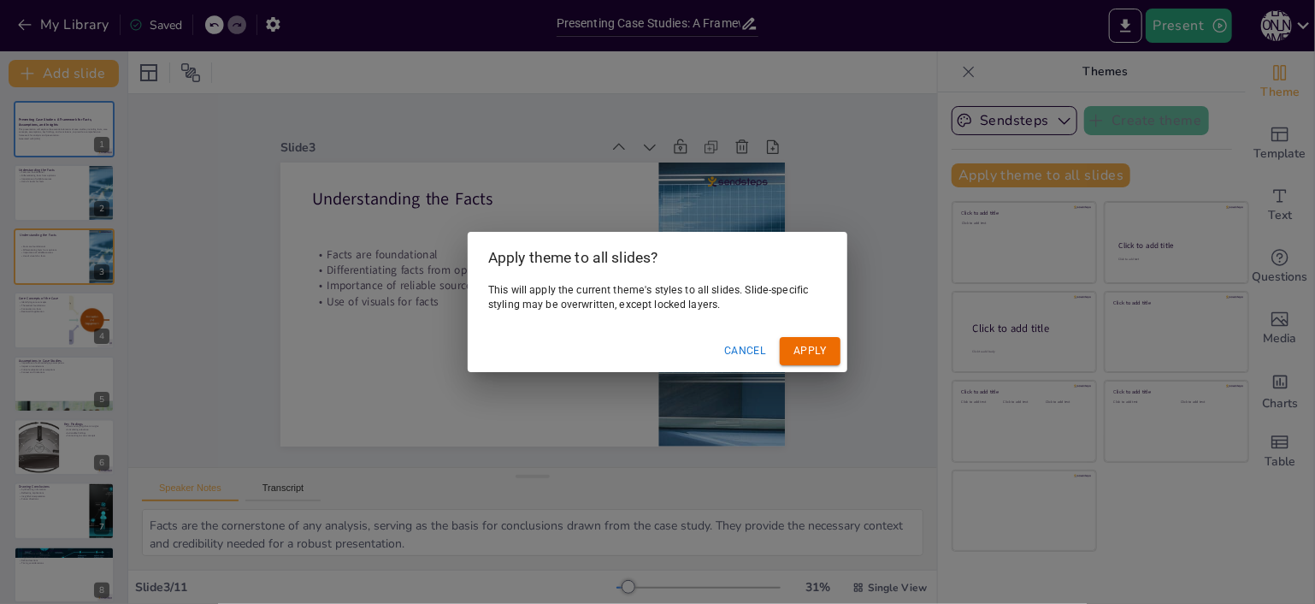
click at [769, 347] on button "Cancel" at bounding box center [745, 351] width 56 height 28
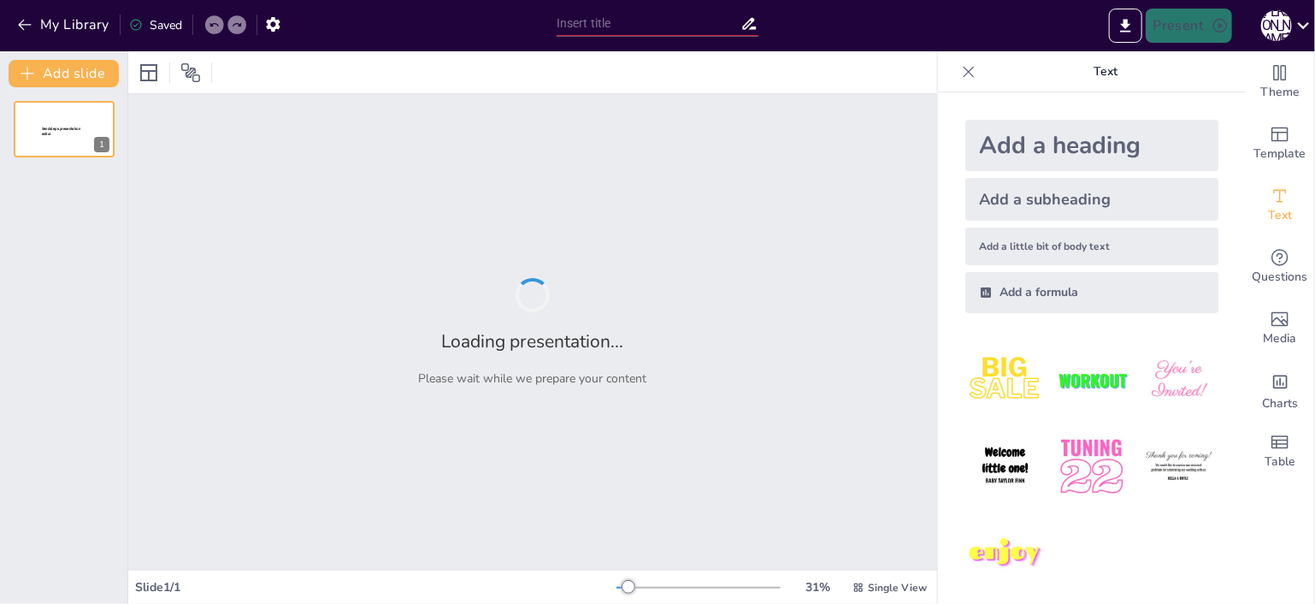
type input "Presenting Case Studies: A Framework for Facts, Assumptions, and Insights"
